Goal: Information Seeking & Learning: Learn about a topic

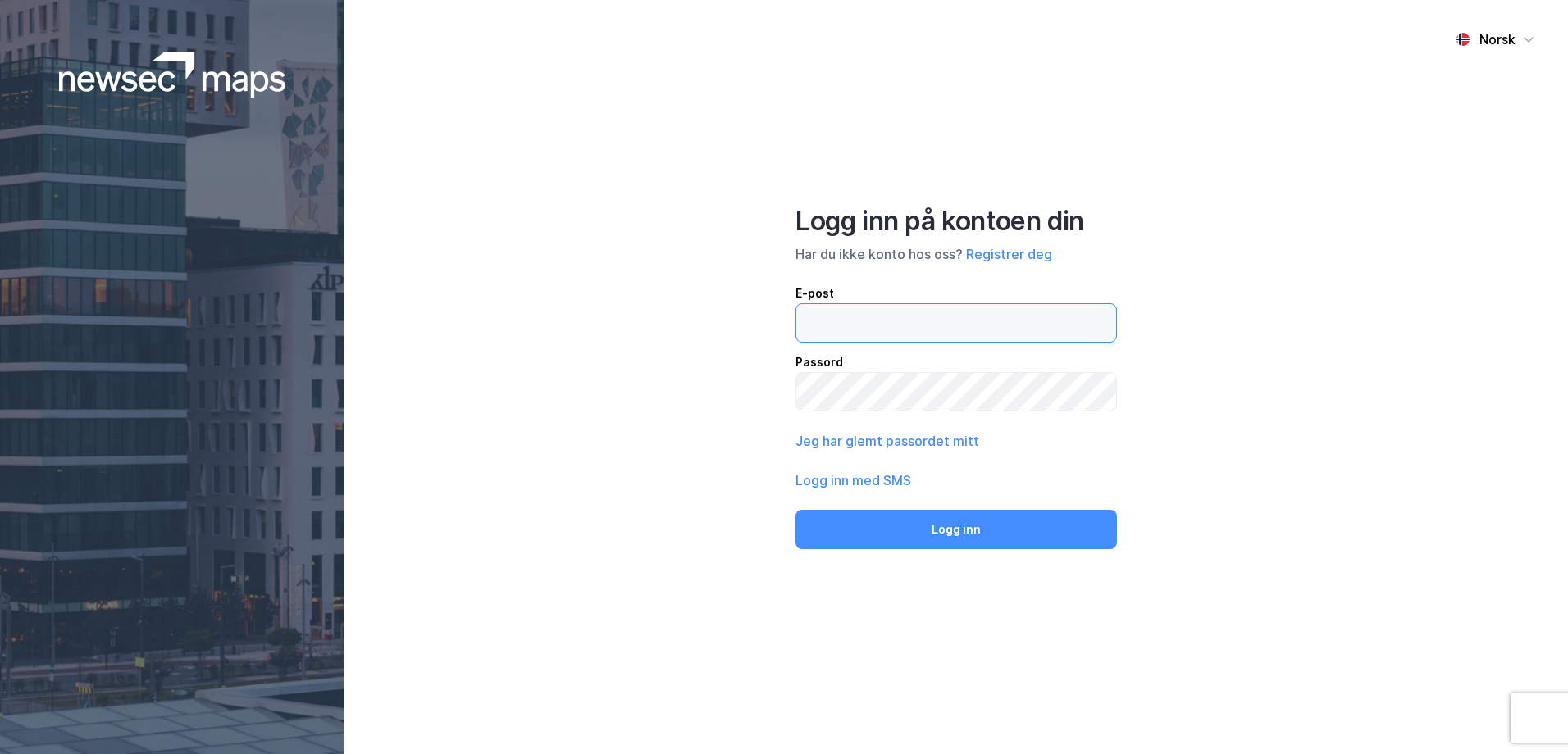
click at [859, 335] on input "email" at bounding box center [957, 323] width 320 height 38
type input "[EMAIL_ADDRESS][DOMAIN_NAME]"
click at [796, 510] on button "Logg inn" at bounding box center [957, 530] width 322 height 40
